Goal: Find specific page/section: Find specific page/section

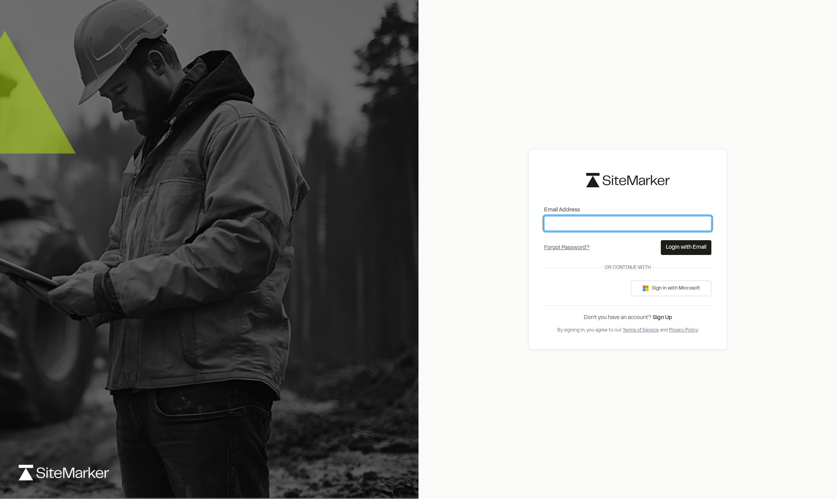
click at [625, 228] on input "Email Address" at bounding box center [627, 223] width 167 height 15
type input "**********"
click at [674, 245] on button "Login with Email" at bounding box center [686, 247] width 51 height 15
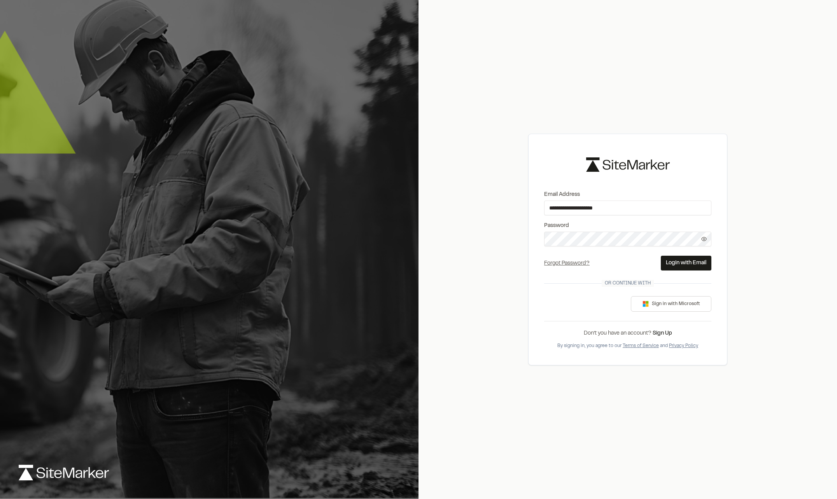
click at [687, 255] on form "**********" at bounding box center [627, 231] width 167 height 80
click at [692, 262] on button "Login with Email" at bounding box center [686, 263] width 51 height 15
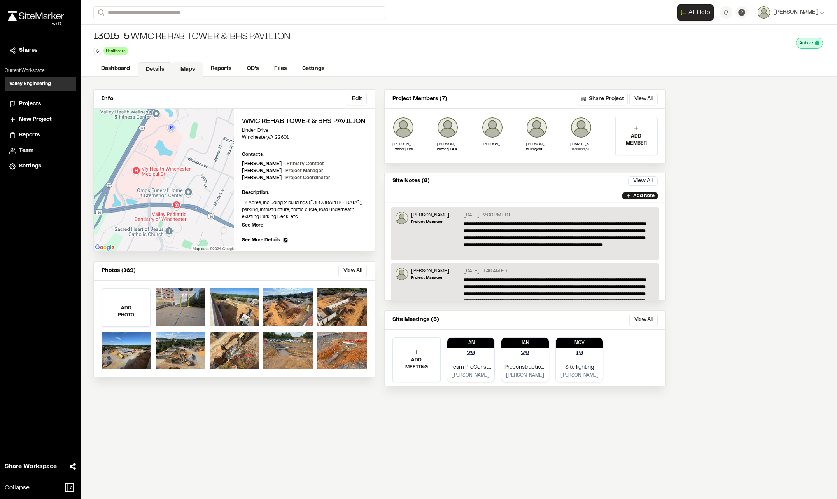
click at [182, 70] on link "Maps" at bounding box center [187, 69] width 31 height 15
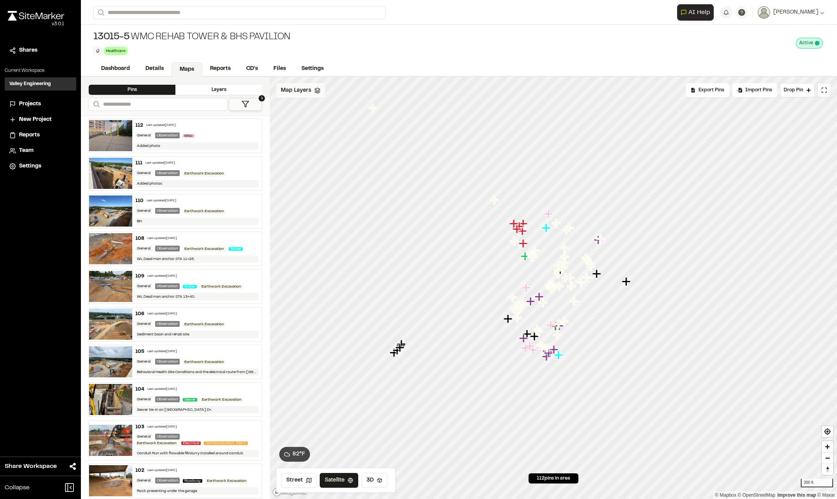
click at [308, 96] on div "Map Layers" at bounding box center [300, 90] width 49 height 15
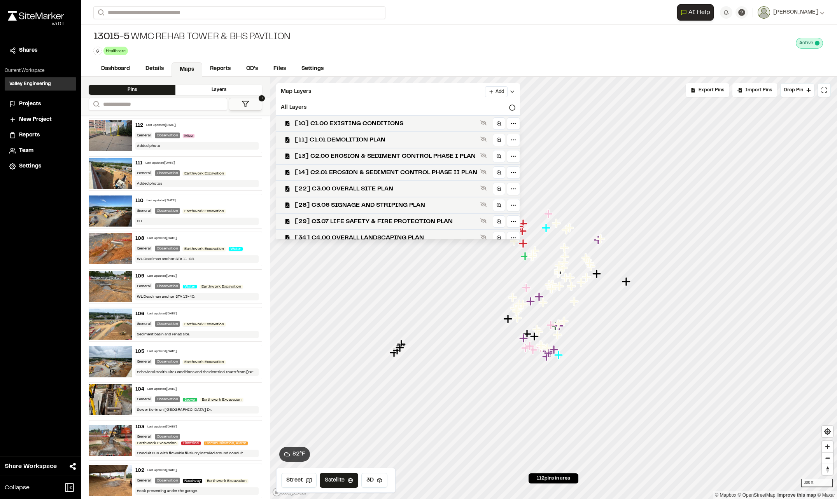
click at [531, 55] on div "13015-5 WMC Rehab Tower & BHS Pavilion Healthcare Delete Rename Edit Color Dele…" at bounding box center [459, 43] width 756 height 37
click at [249, 103] on icon at bounding box center [246, 104] width 8 height 8
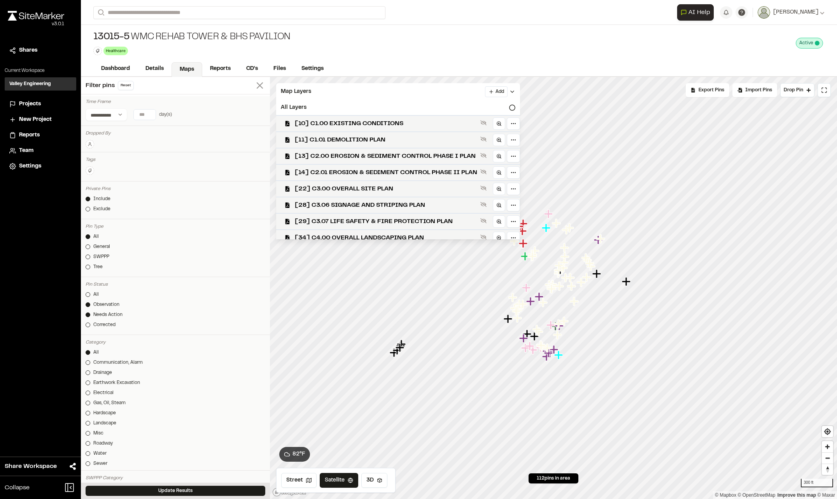
click at [255, 86] on icon at bounding box center [259, 85] width 11 height 11
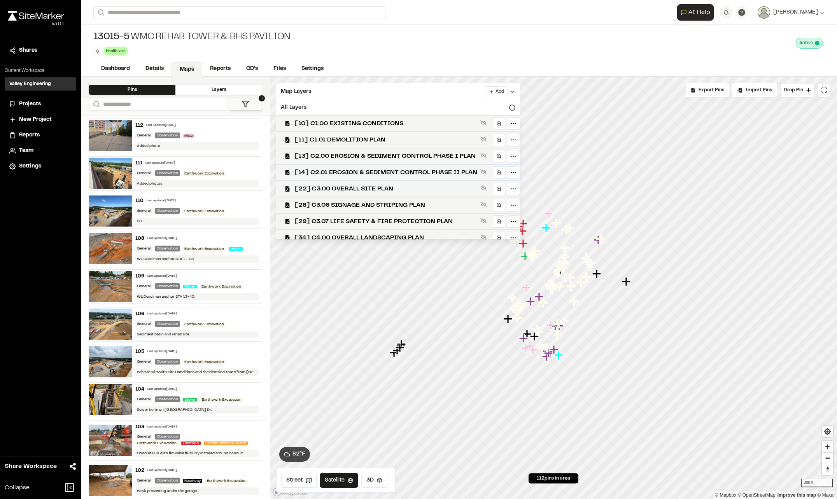
click at [220, 91] on div "Layers" at bounding box center [218, 90] width 87 height 10
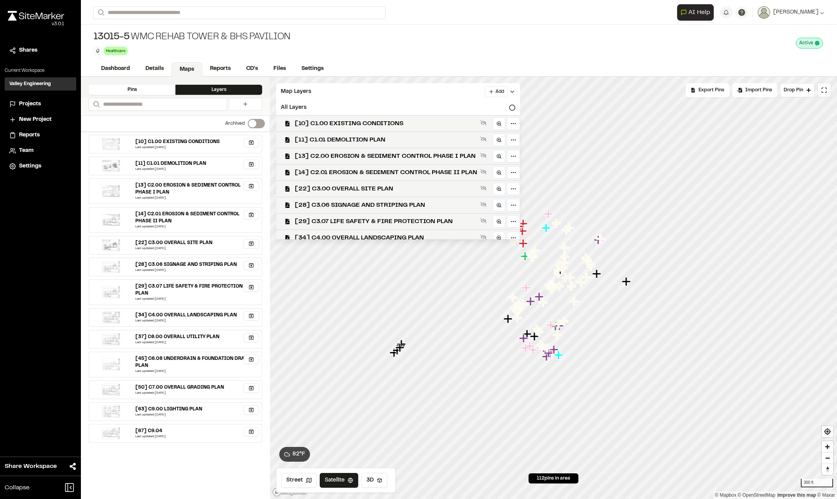
click at [156, 93] on div "Pins" at bounding box center [132, 90] width 87 height 10
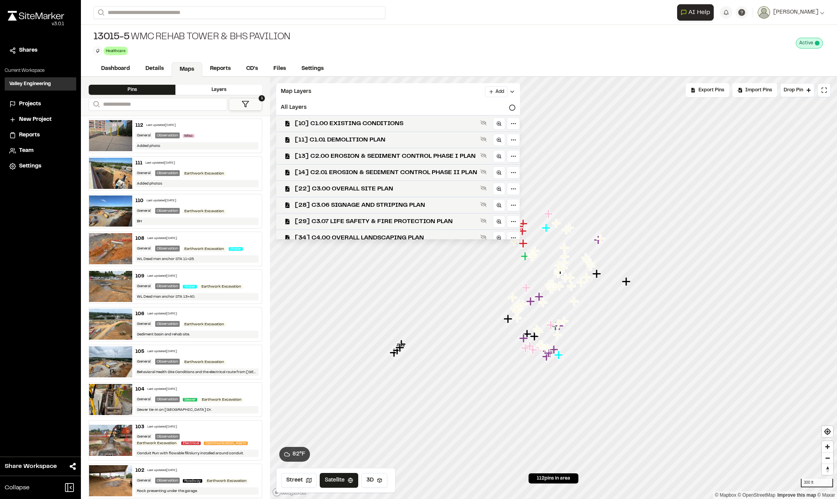
click at [259, 104] on button "1" at bounding box center [245, 104] width 33 height 13
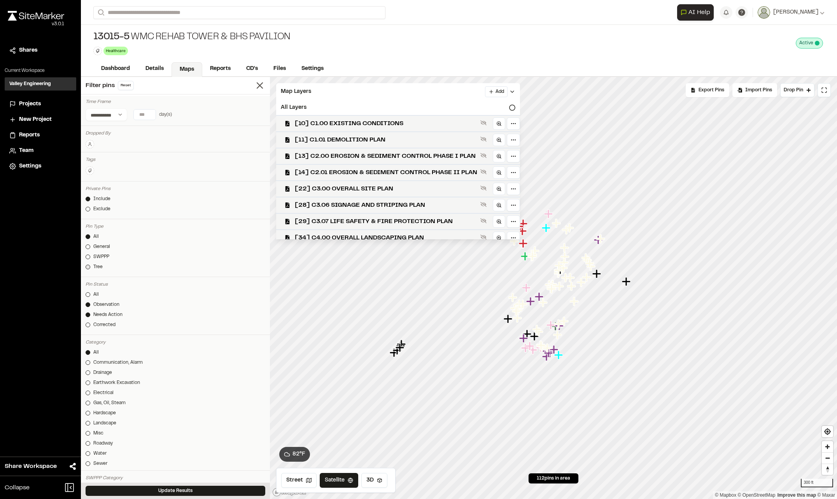
click at [96, 267] on div "Tree" at bounding box center [97, 267] width 9 height 7
click at [196, 493] on button "Update Results" at bounding box center [176, 491] width 180 height 10
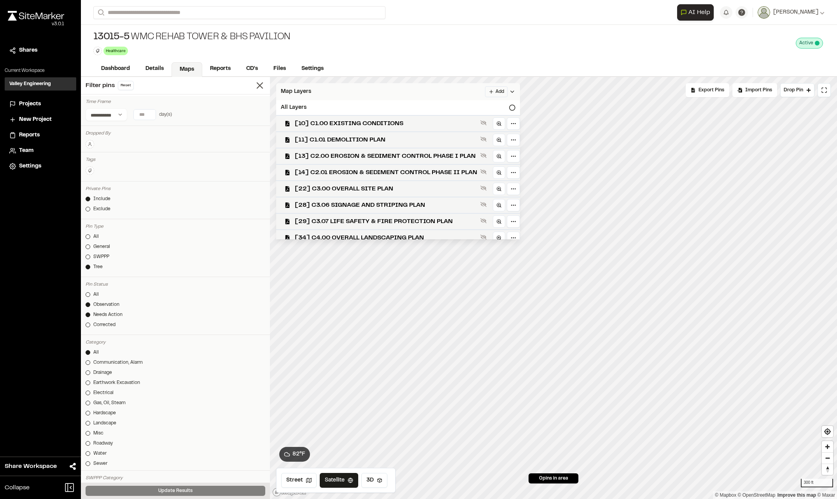
click at [515, 91] on icon at bounding box center [512, 92] width 6 height 6
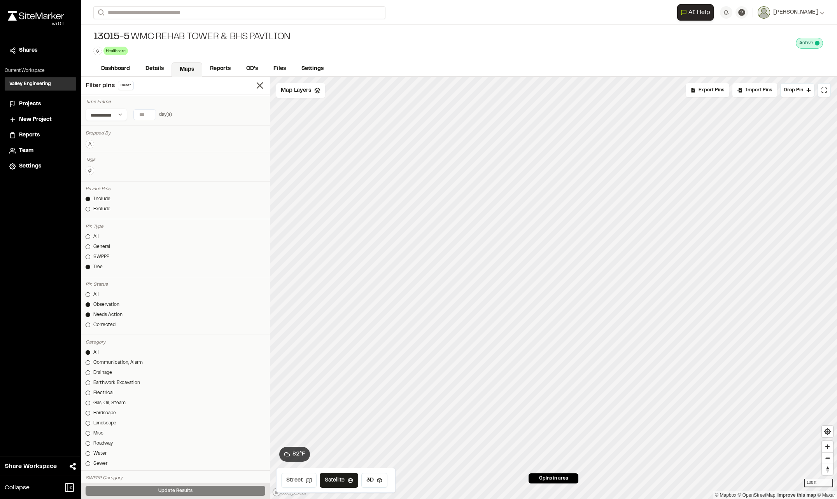
click at [301, 476] on button "Street" at bounding box center [298, 480] width 35 height 15
click at [384, 478] on button "3D" at bounding box center [375, 480] width 26 height 15
click at [337, 483] on button "Satellite" at bounding box center [340, 480] width 40 height 15
